Goal: Information Seeking & Learning: Learn about a topic

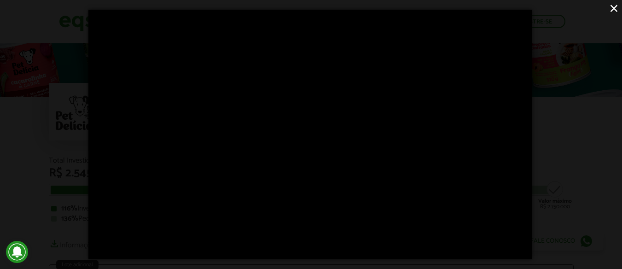
click at [562, 159] on div "×" at bounding box center [311, 134] width 622 height 269
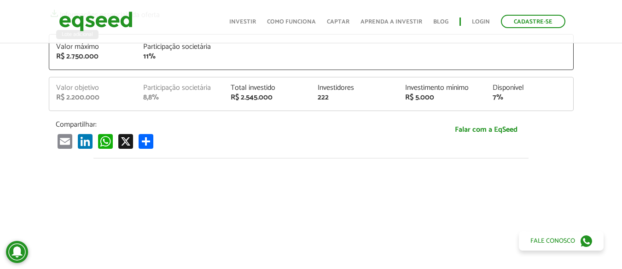
scroll to position [138, 0]
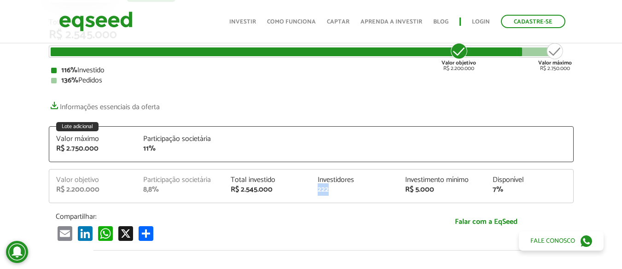
drag, startPoint x: 320, startPoint y: 188, endPoint x: 330, endPoint y: 188, distance: 10.1
click at [330, 188] on div "222" at bounding box center [355, 189] width 74 height 7
drag, startPoint x: 411, startPoint y: 189, endPoint x: 434, endPoint y: 189, distance: 23.0
click at [434, 189] on div "R$ 5.000" at bounding box center [442, 189] width 74 height 7
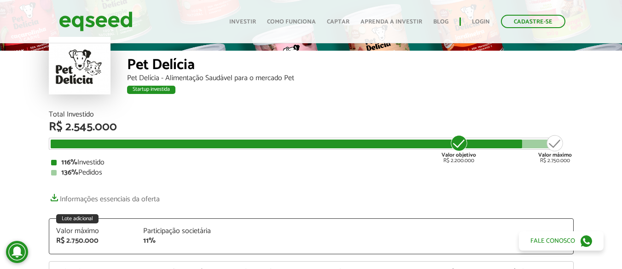
scroll to position [0, 0]
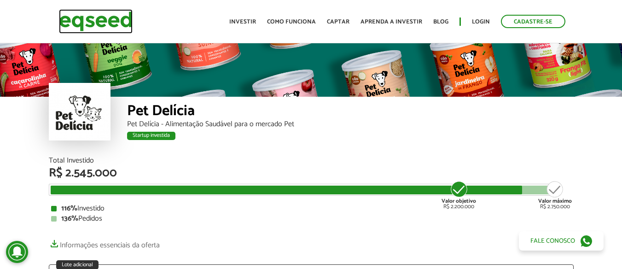
click at [124, 22] on img at bounding box center [96, 21] width 74 height 24
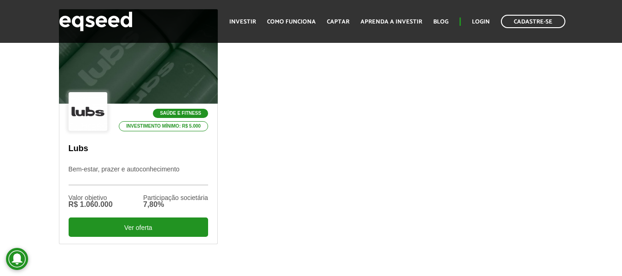
scroll to position [322, 0]
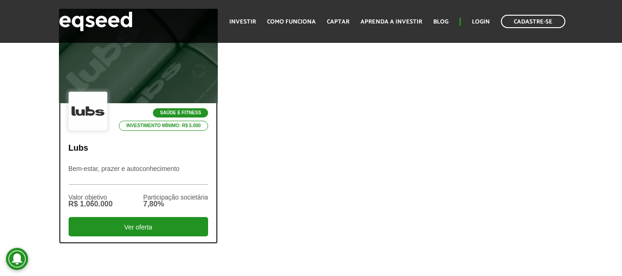
click at [128, 168] on p "Bem-estar, prazer e autoconhecimento" at bounding box center [138, 175] width 139 height 20
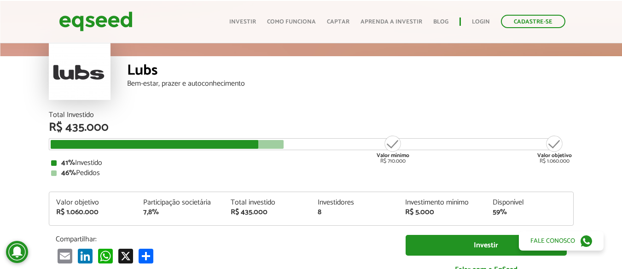
scroll to position [92, 0]
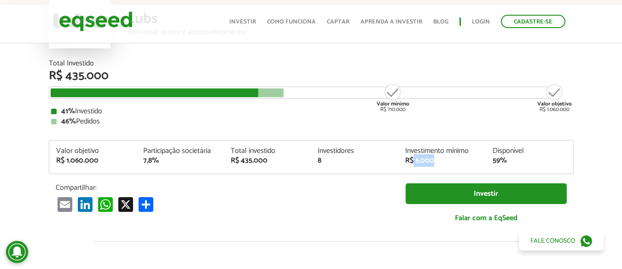
drag, startPoint x: 413, startPoint y: 162, endPoint x: 443, endPoint y: 162, distance: 29.9
click at [443, 162] on div "R$ 5.000" at bounding box center [442, 160] width 74 height 7
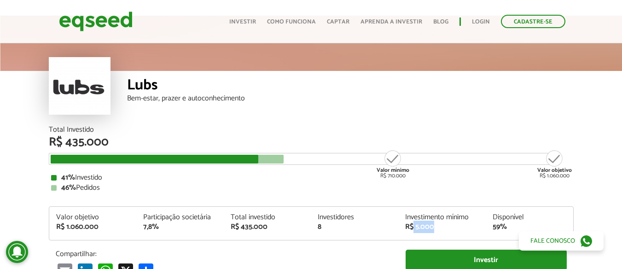
scroll to position [0, 0]
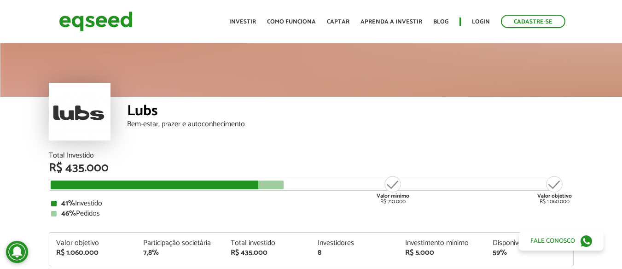
click at [250, 16] on ul "Início Investir Como funciona Captar Aprenda a investir Blog Login Cadastre-se" at bounding box center [397, 21] width 345 height 13
click at [304, 21] on link "Como funciona" at bounding box center [291, 22] width 49 height 6
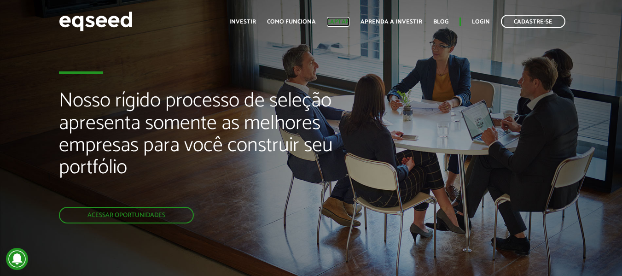
click at [343, 19] on link "Captar" at bounding box center [338, 22] width 23 height 6
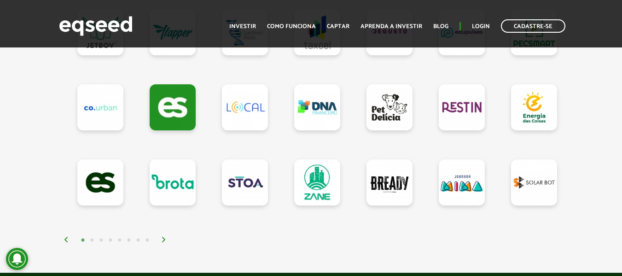
scroll to position [906, 0]
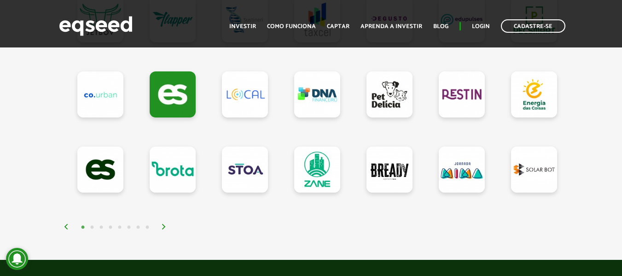
click at [164, 229] on img at bounding box center [164, 227] width 6 height 6
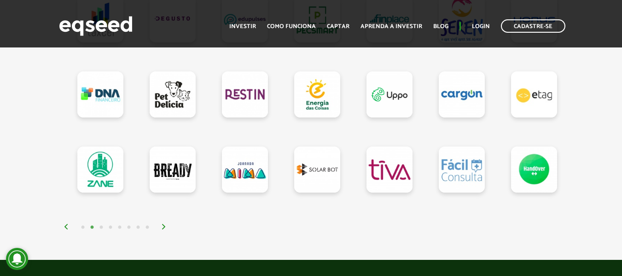
click at [164, 229] on img at bounding box center [164, 227] width 6 height 6
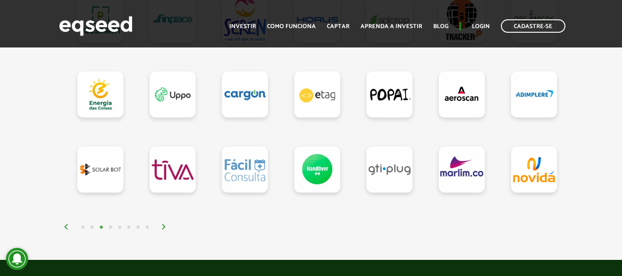
click at [164, 229] on img at bounding box center [164, 227] width 6 height 6
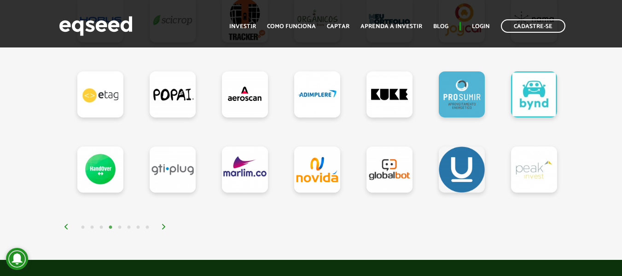
click at [163, 228] on img at bounding box center [164, 227] width 6 height 6
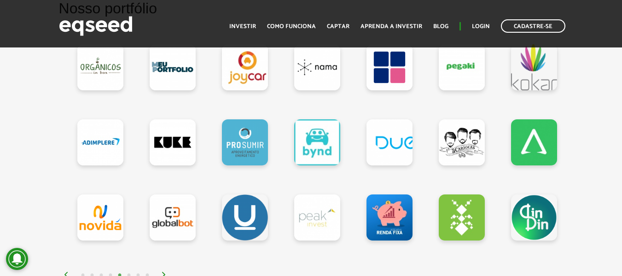
scroll to position [860, 0]
